Goal: Check status: Check status

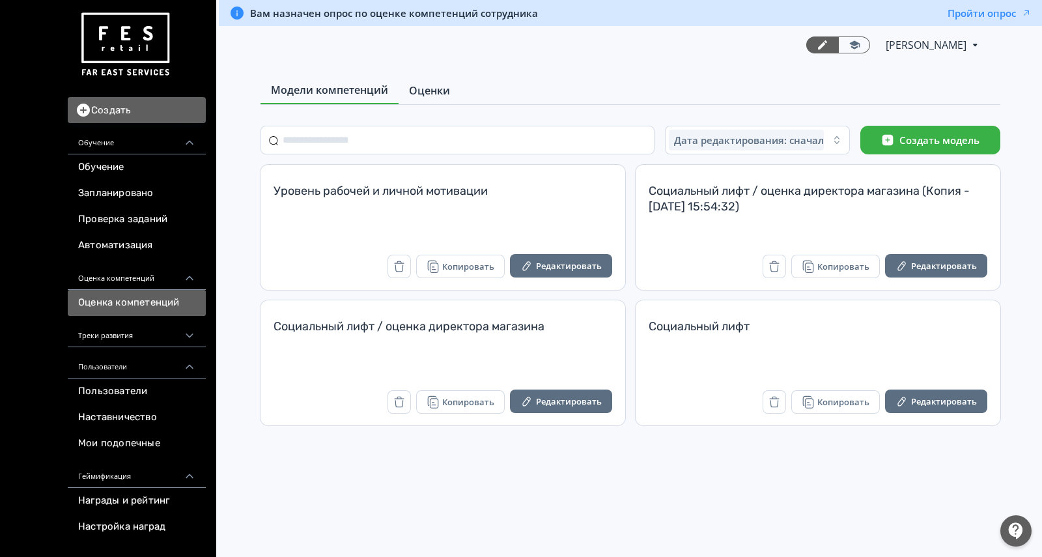
click at [423, 83] on span "Оценки" at bounding box center [429, 91] width 41 height 16
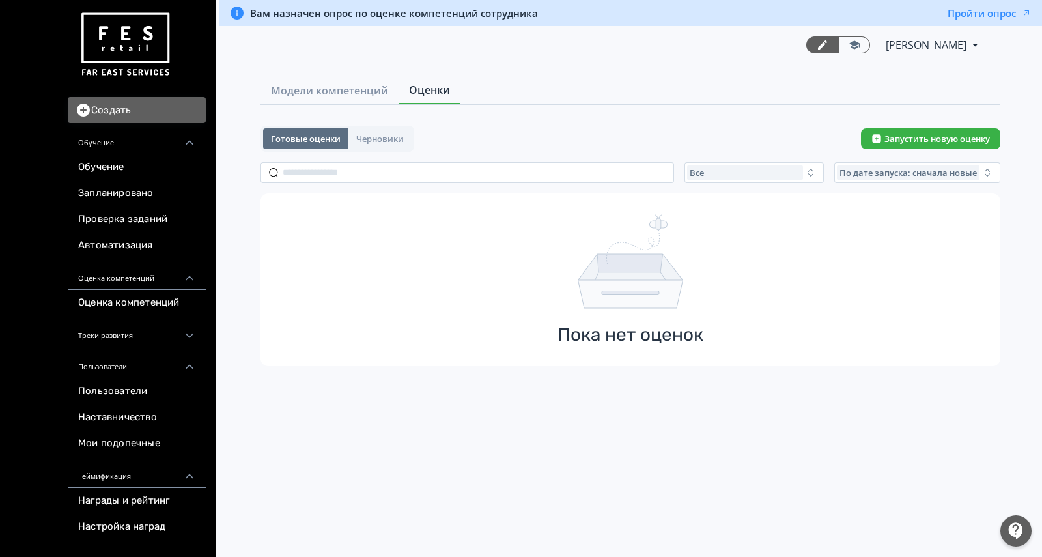
click at [681, 176] on div "Все По дате запуска: сначала новые" at bounding box center [631, 172] width 740 height 21
click at [697, 179] on button "Все" at bounding box center [753, 172] width 139 height 21
click at [714, 247] on span "Завершенные" at bounding box center [735, 249] width 68 height 13
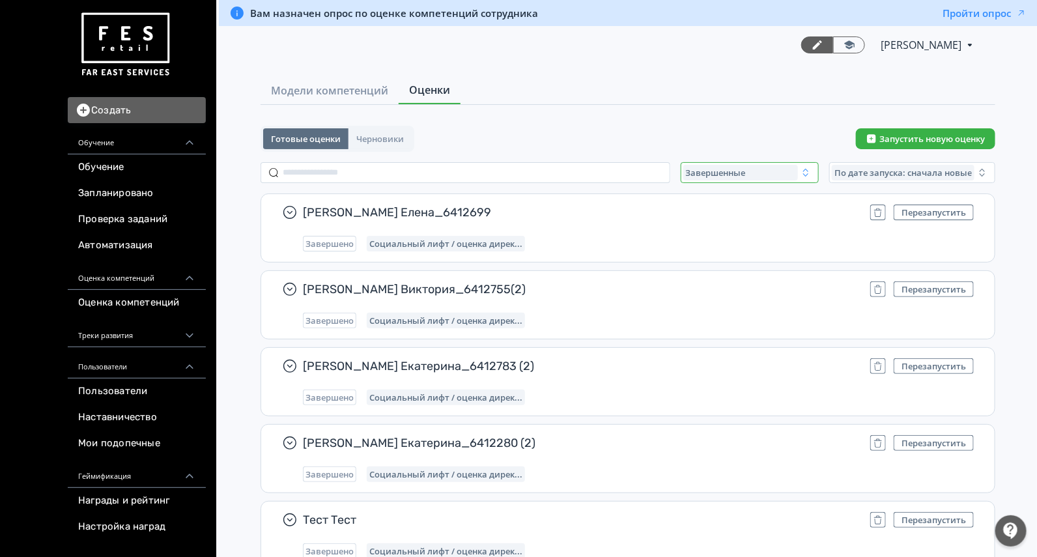
click at [730, 172] on span "Завершенные" at bounding box center [716, 172] width 60 height 10
click at [730, 203] on button "Все" at bounding box center [811, 202] width 228 height 23
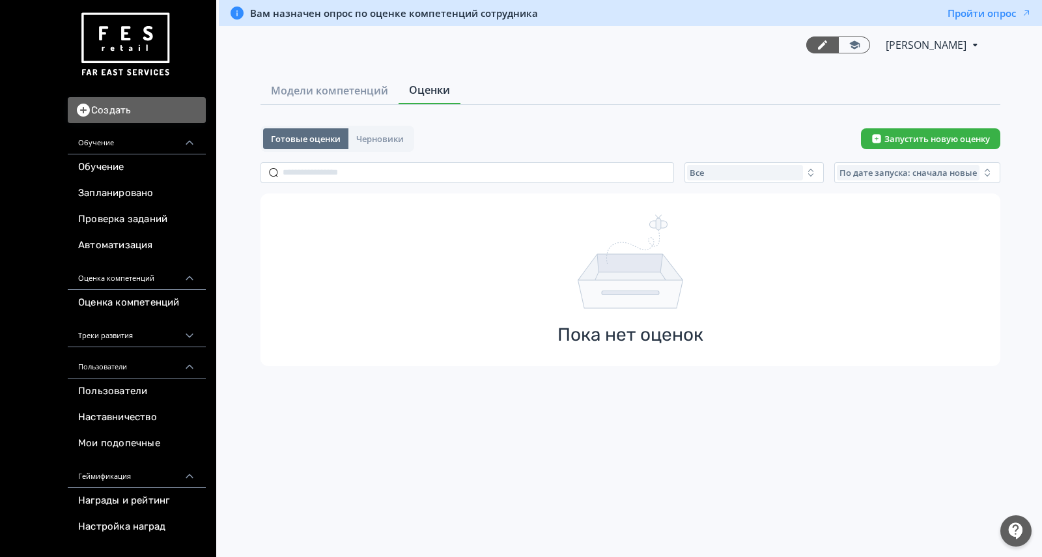
click at [371, 160] on div "Готовые оценки Черновики Запустить новую оценку Все По дате запуска: сначала но…" at bounding box center [631, 246] width 740 height 240
click at [368, 167] on input "text" at bounding box center [468, 172] width 414 height 21
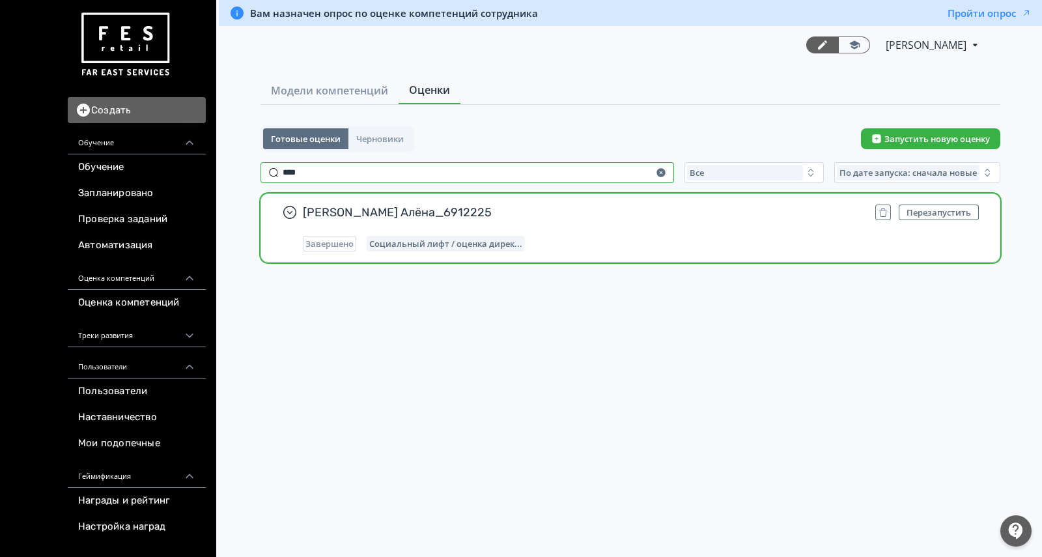
type input "****"
click at [569, 229] on div "[PERSON_NAME] Алёна_6912225 Перезапустить Завершено Социальный лифт / оценка ди…" at bounding box center [641, 227] width 676 height 47
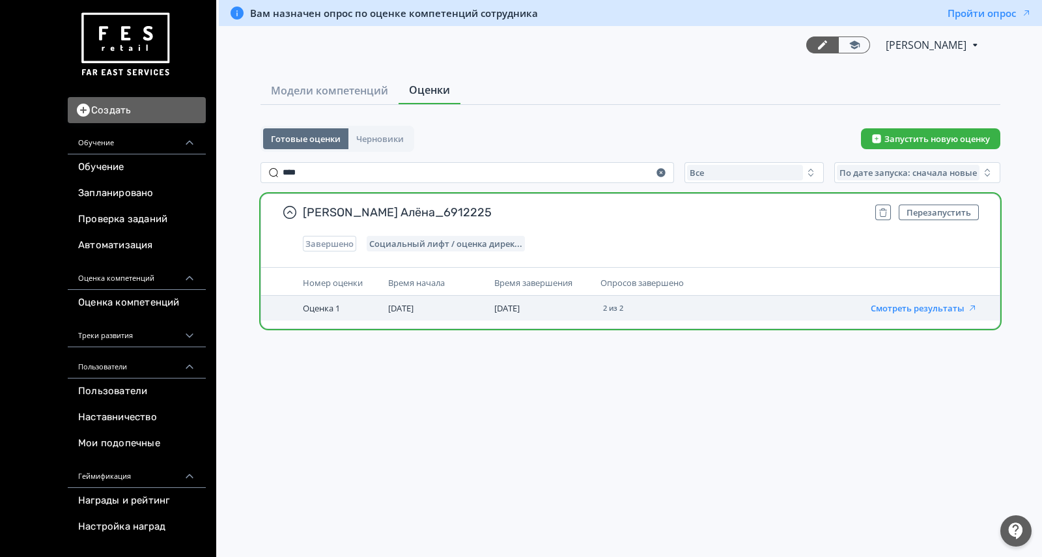
click at [928, 307] on button "Смотреть результаты" at bounding box center [924, 308] width 107 height 10
